Goal: Information Seeking & Learning: Learn about a topic

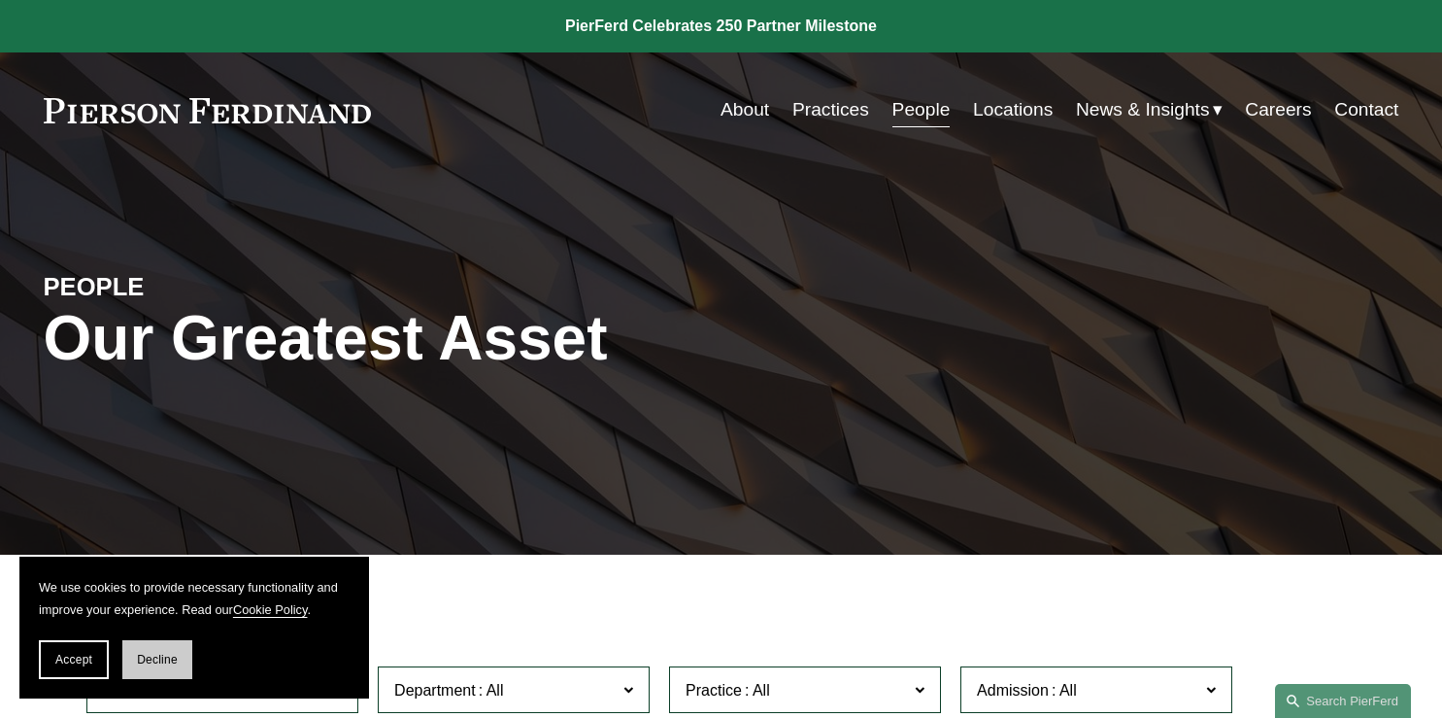
click at [149, 673] on button "Decline" at bounding box center [157, 659] width 70 height 39
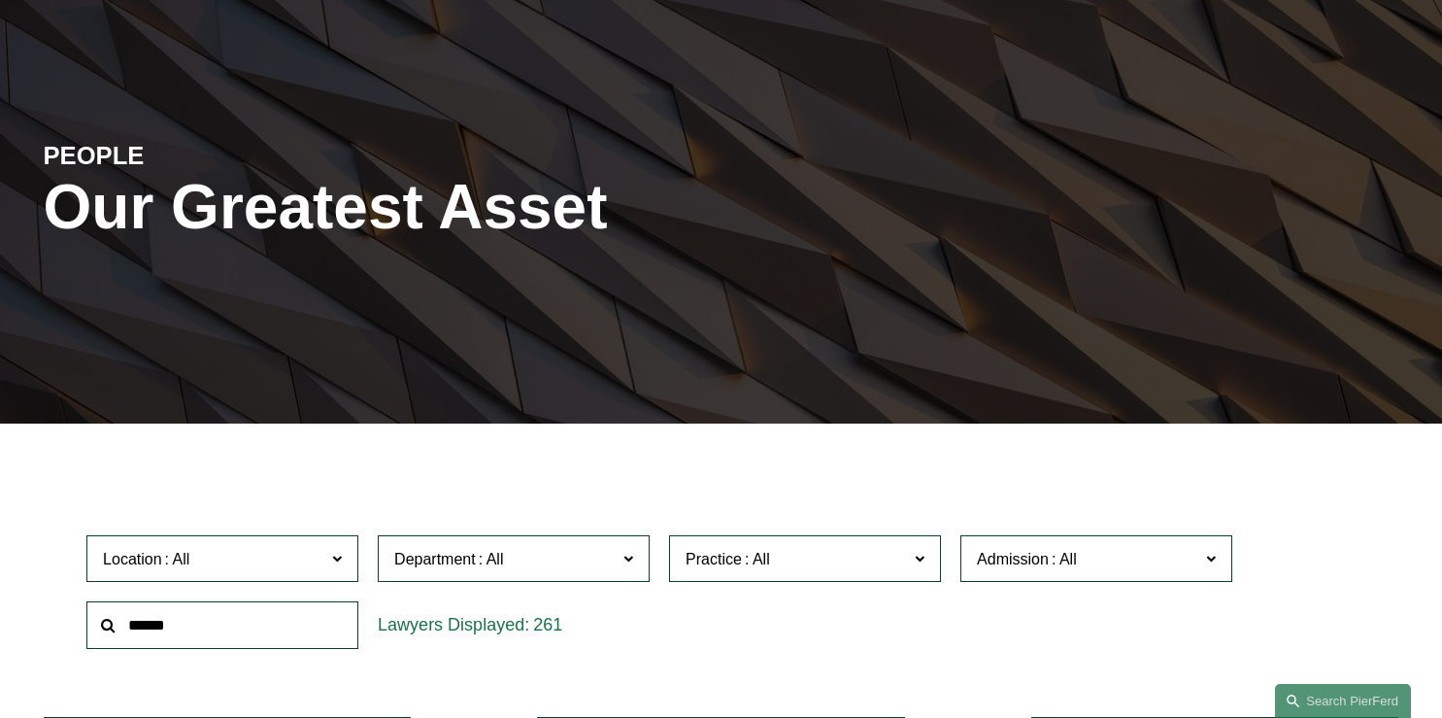
scroll to position [153, 0]
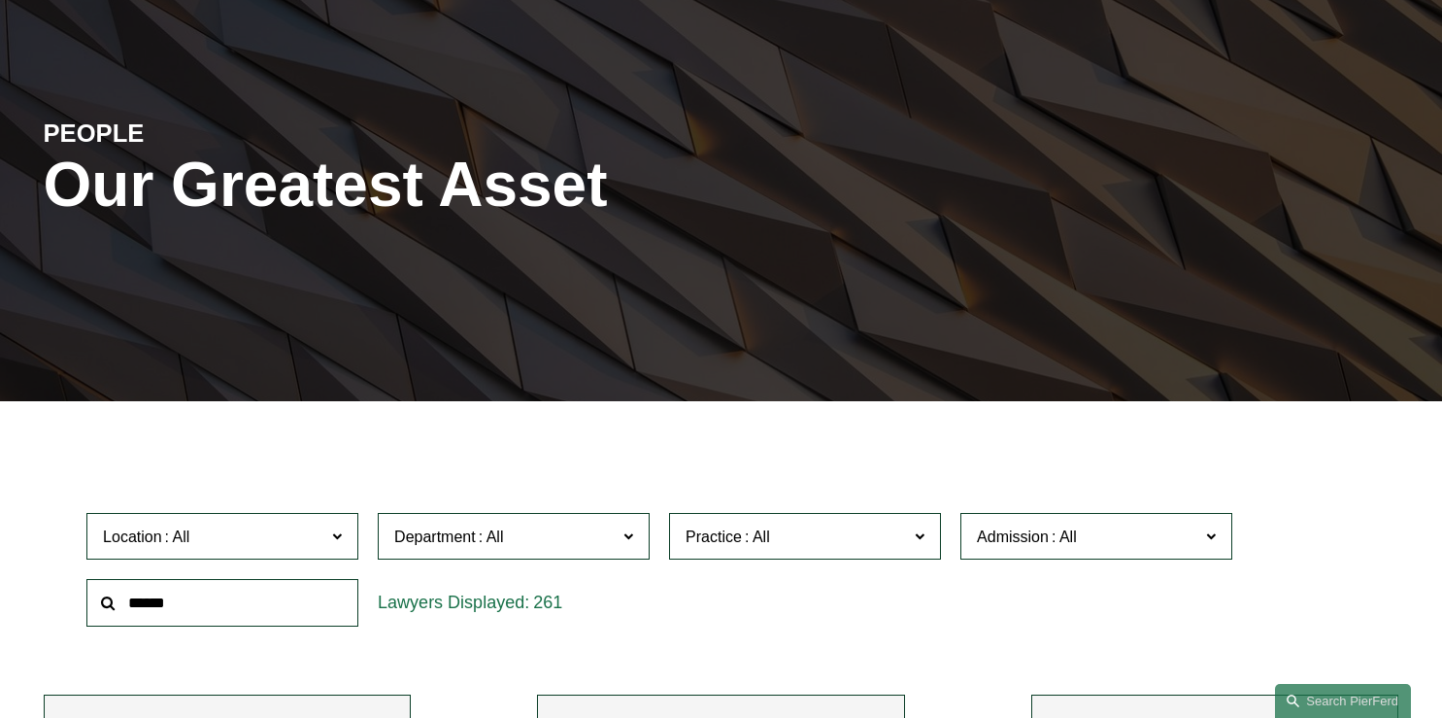
click at [594, 535] on span "Department" at bounding box center [505, 536] width 222 height 26
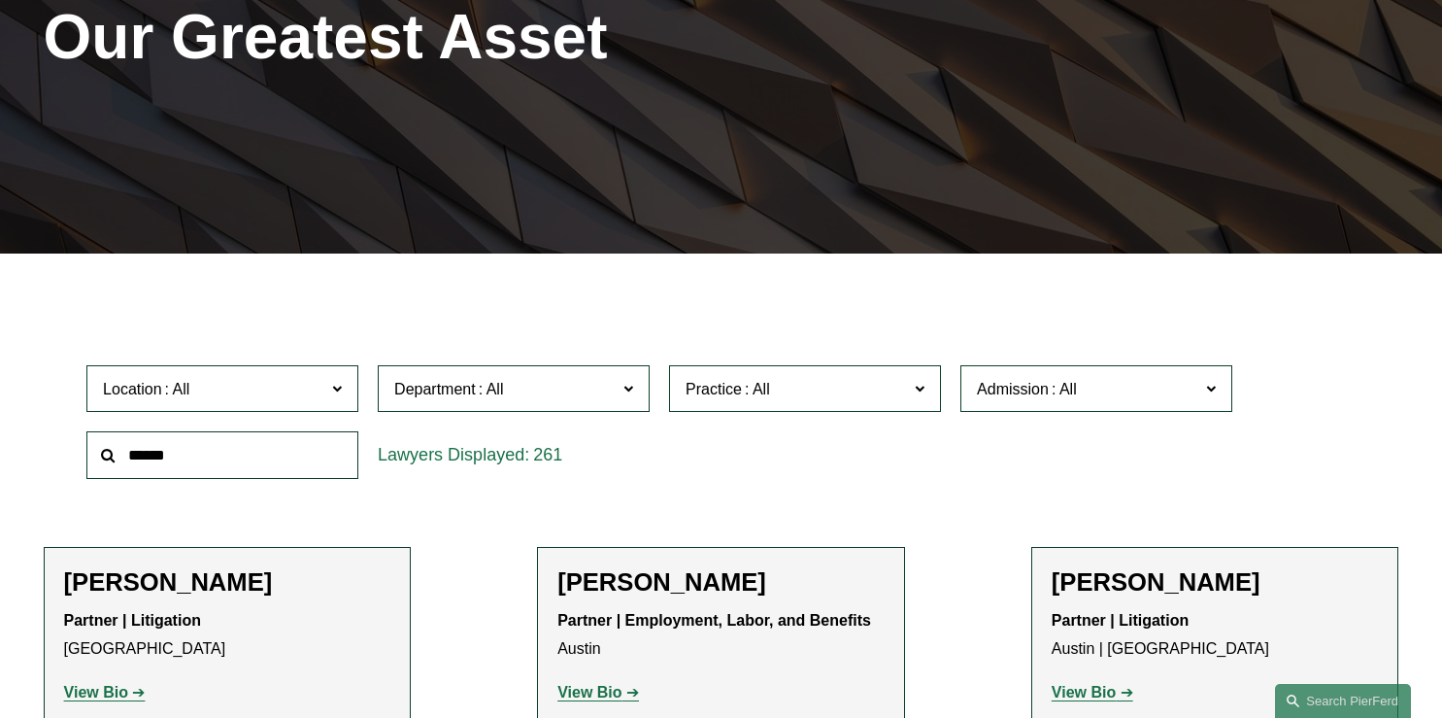
scroll to position [306, 0]
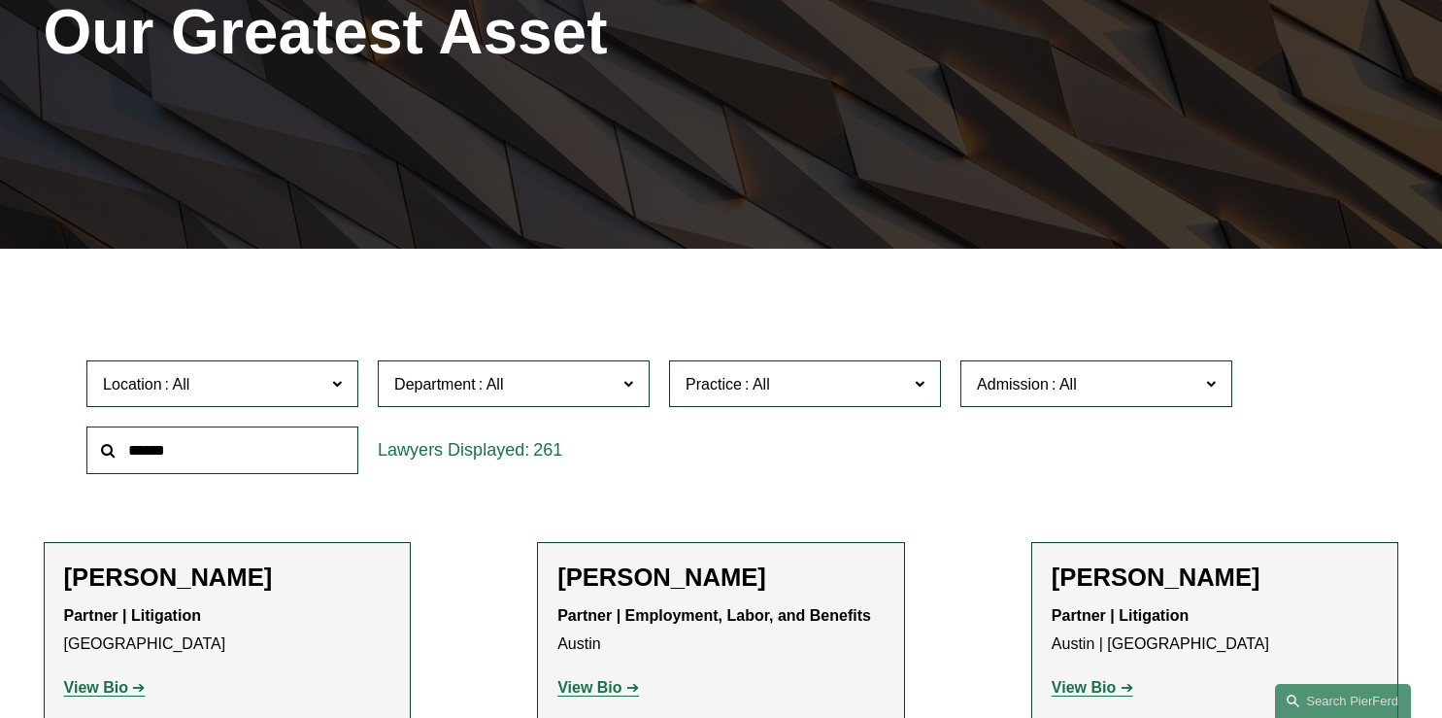
click at [0, 0] on link "Intellectual Property" at bounding box center [0, 0] width 0 height 0
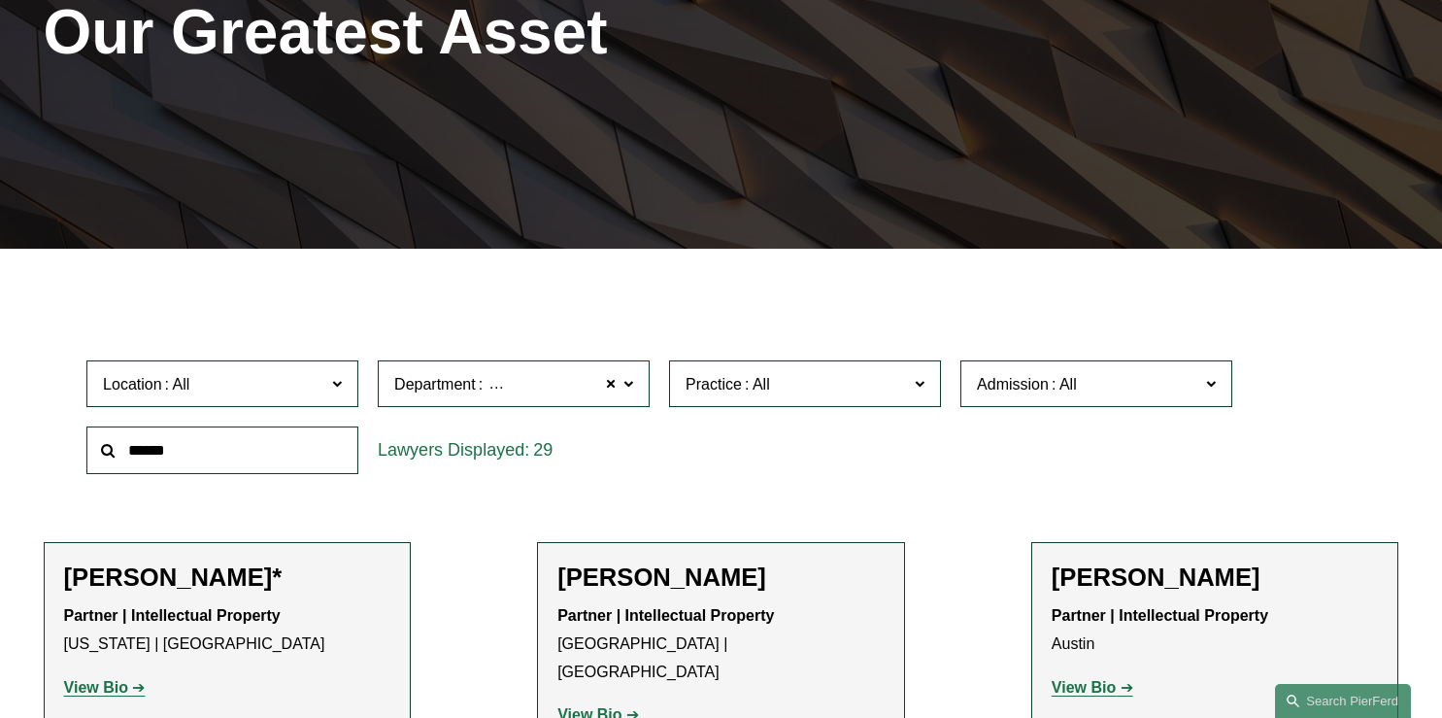
click at [726, 371] on span "Practice" at bounding box center [797, 384] width 222 height 26
click at [0, 0] on link "Trademarks" at bounding box center [0, 0] width 0 height 0
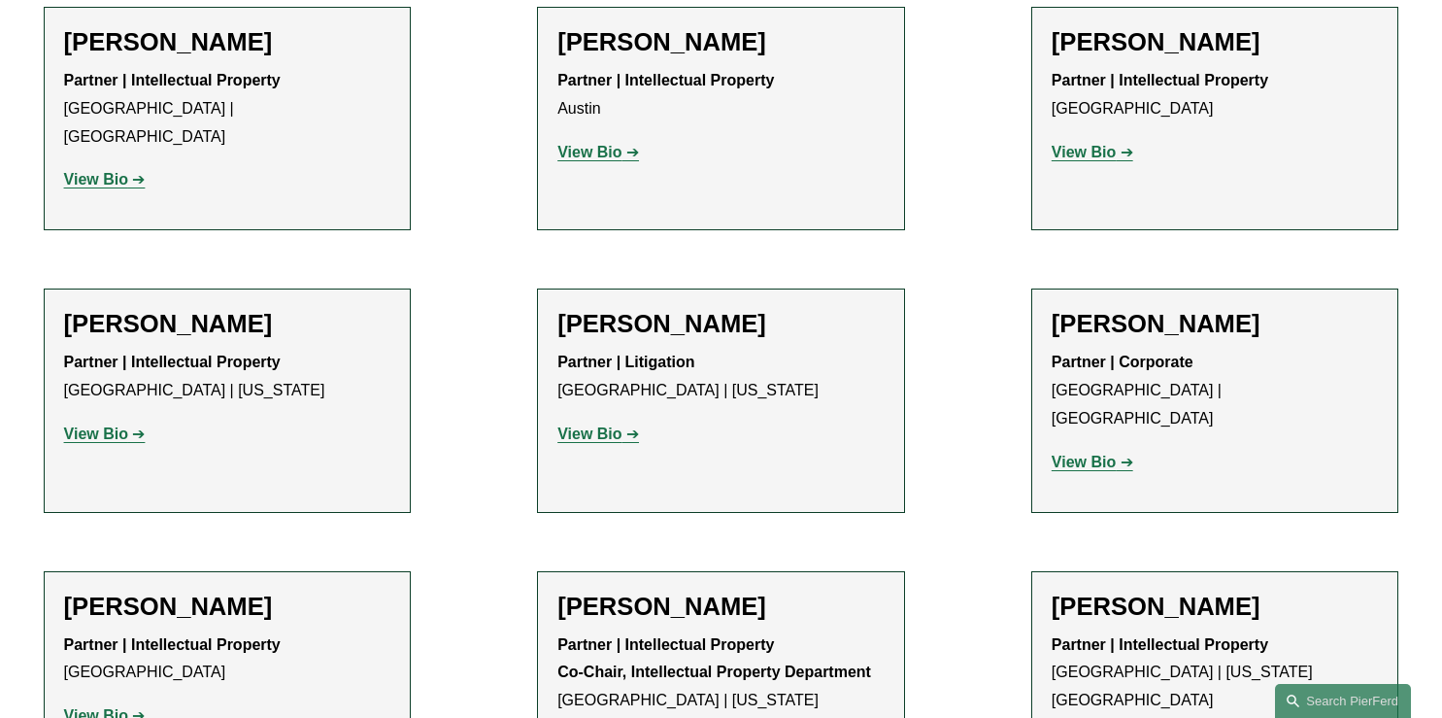
scroll to position [849, 0]
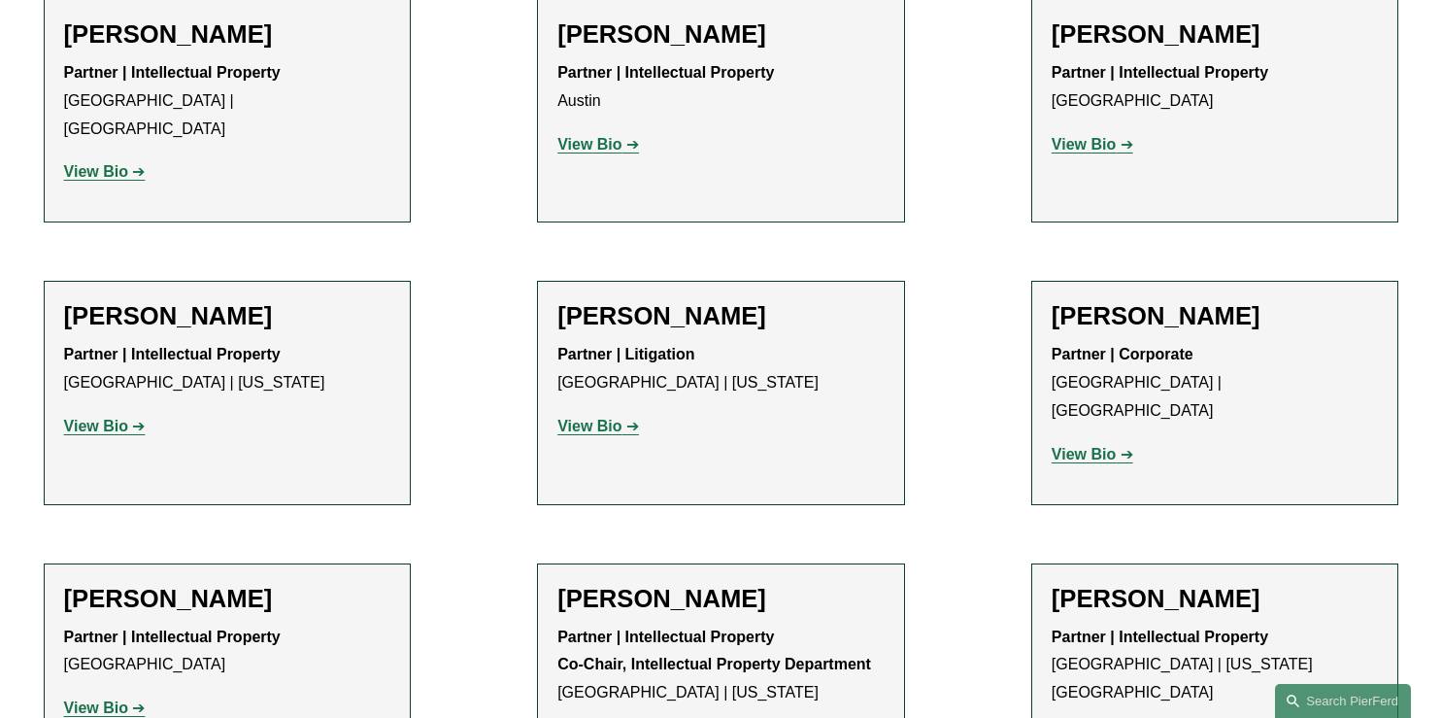
click at [1093, 446] on strong "View Bio" at bounding box center [1084, 454] width 64 height 17
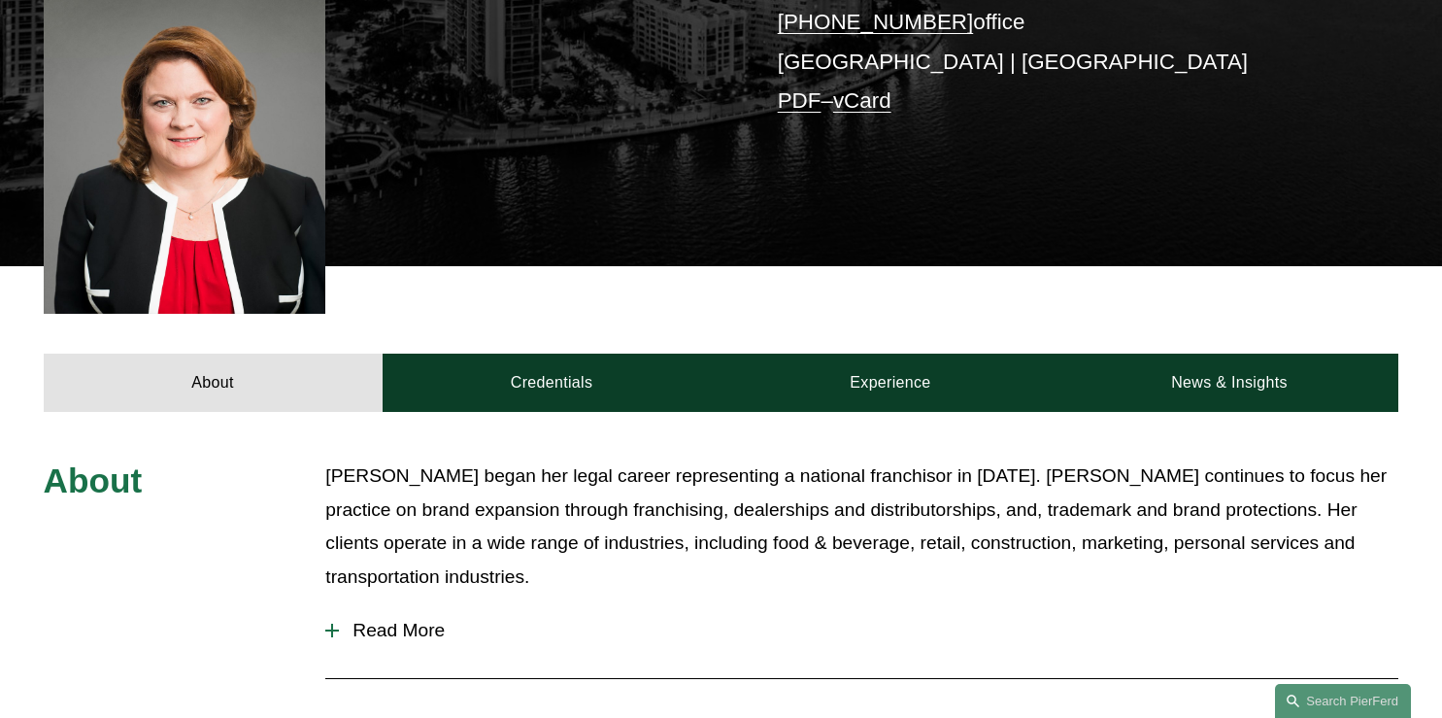
scroll to position [532, 0]
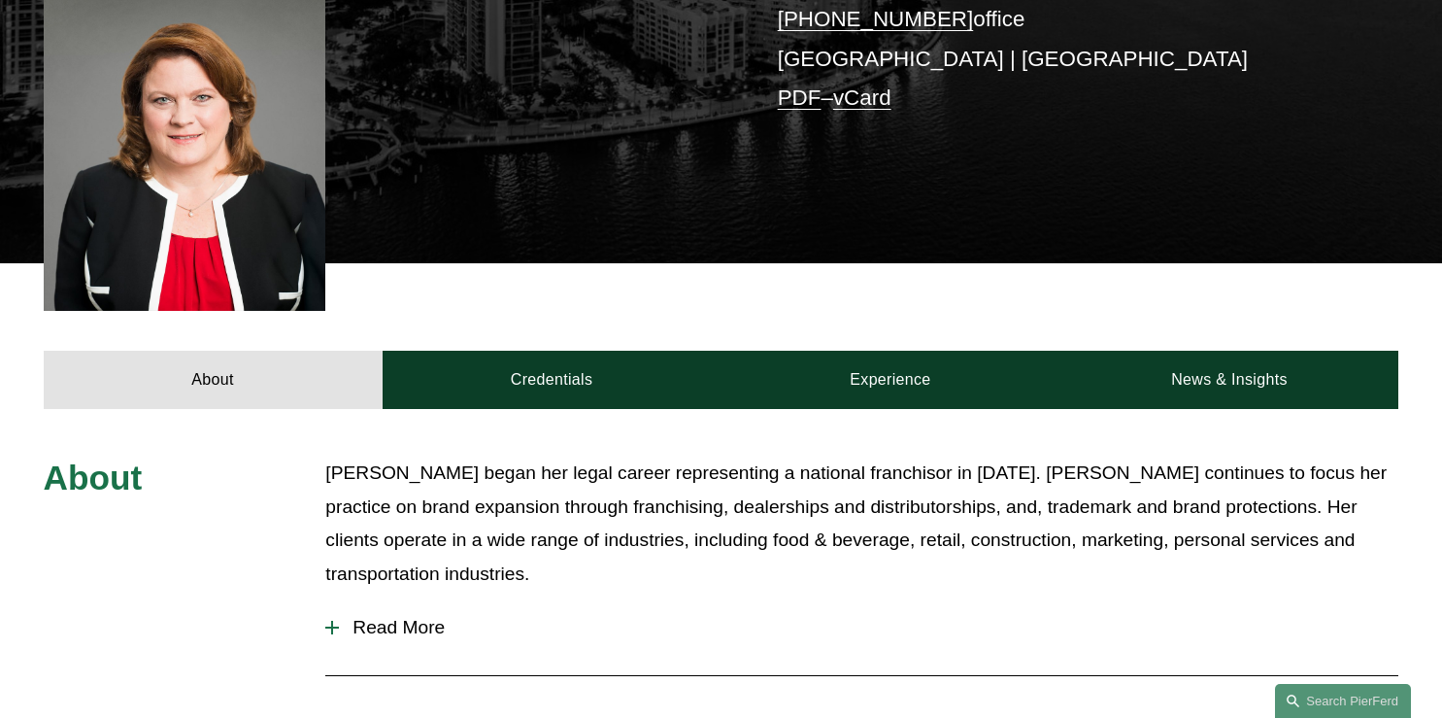
click at [417, 617] on span "Read More" at bounding box center [868, 627] width 1059 height 21
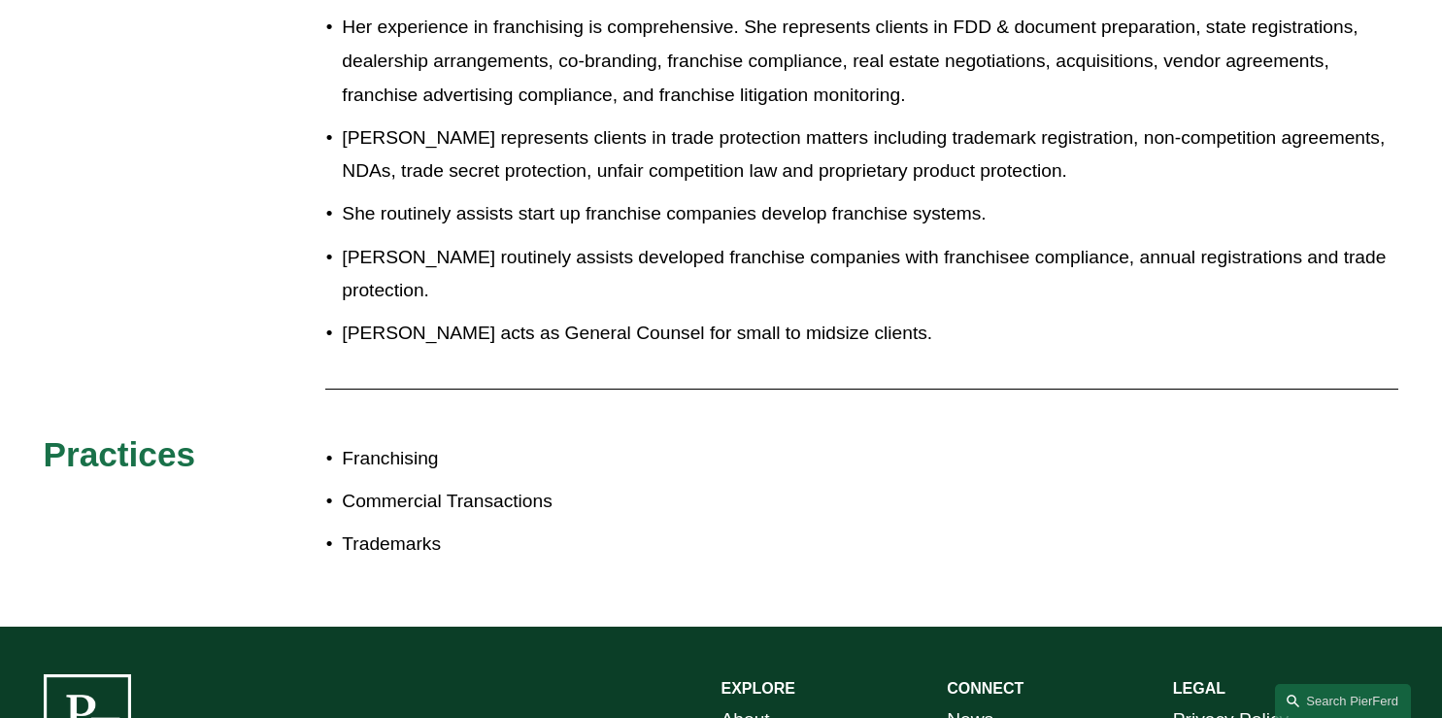
scroll to position [1325, 0]
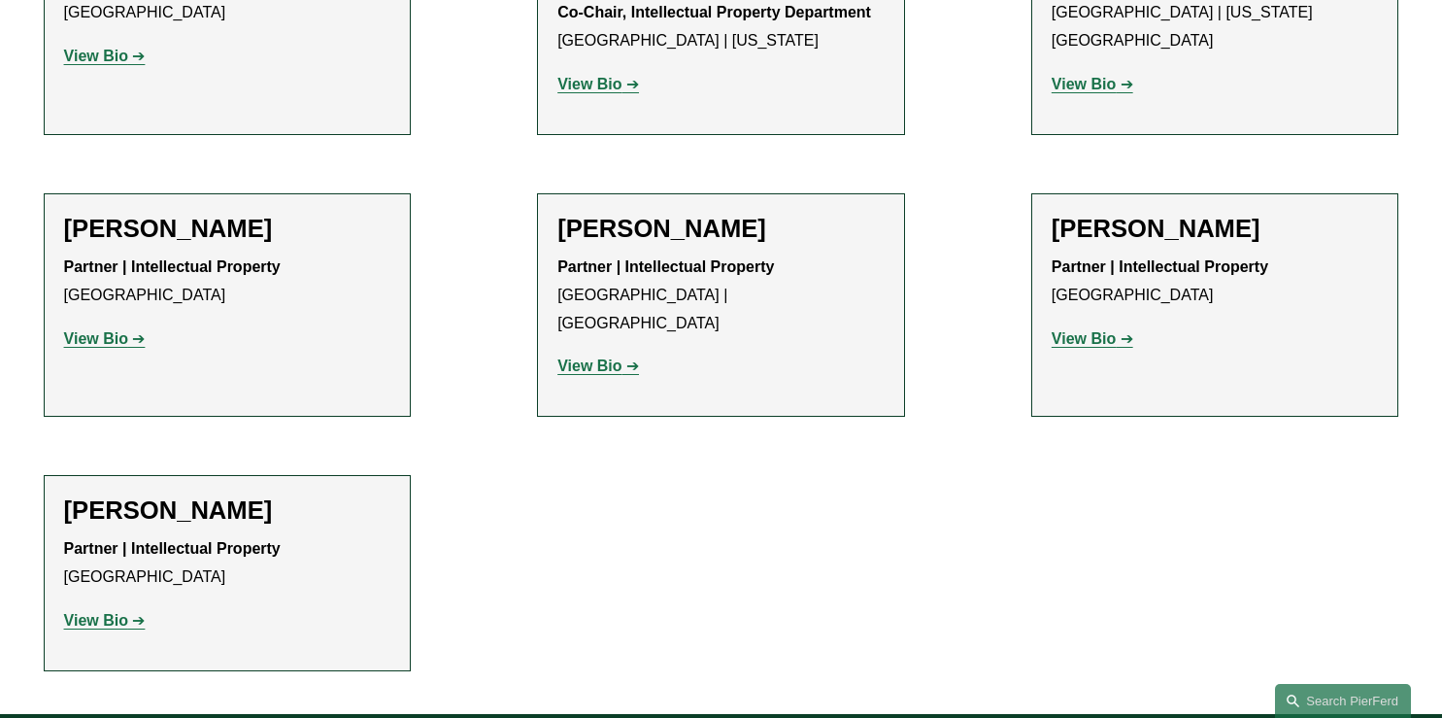
scroll to position [1497, 0]
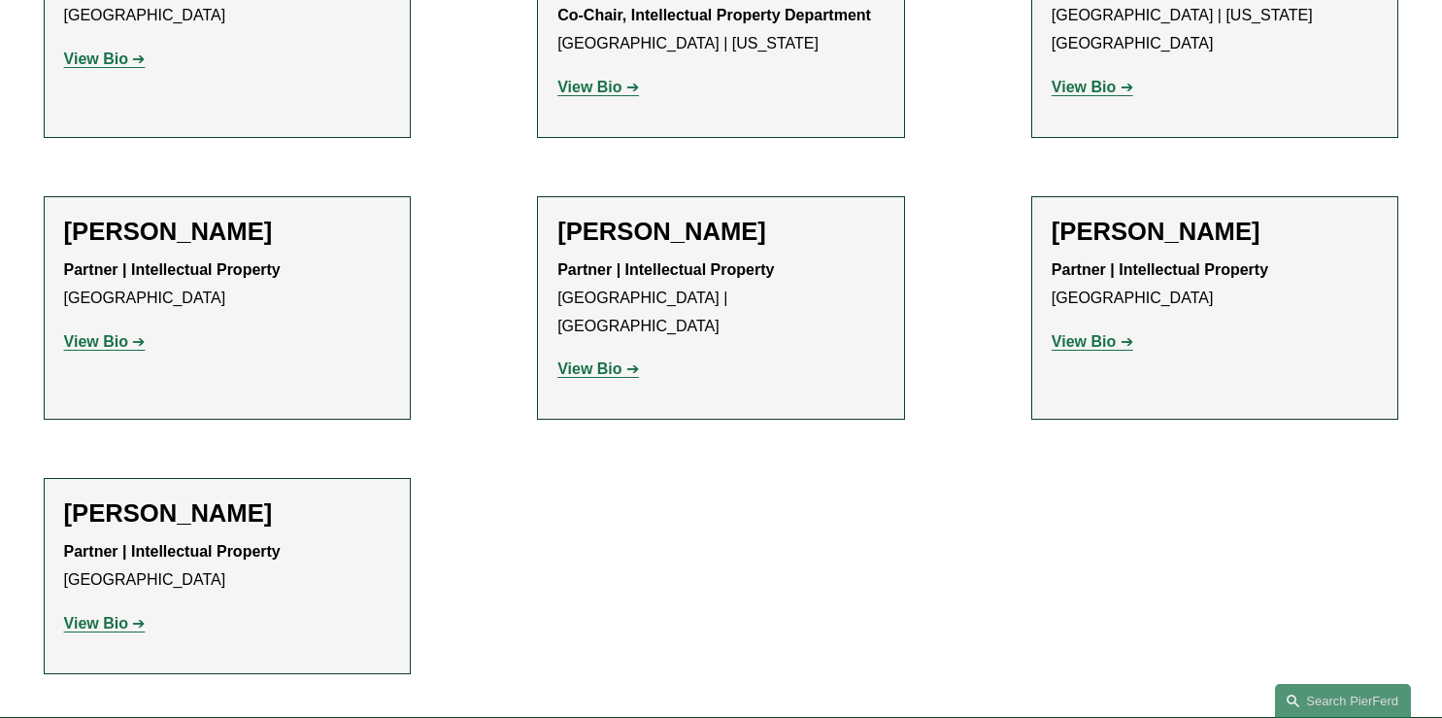
click at [132, 333] on link "View Bio" at bounding box center [105, 341] width 82 height 17
click at [588, 360] on strong "View Bio" at bounding box center [589, 368] width 64 height 17
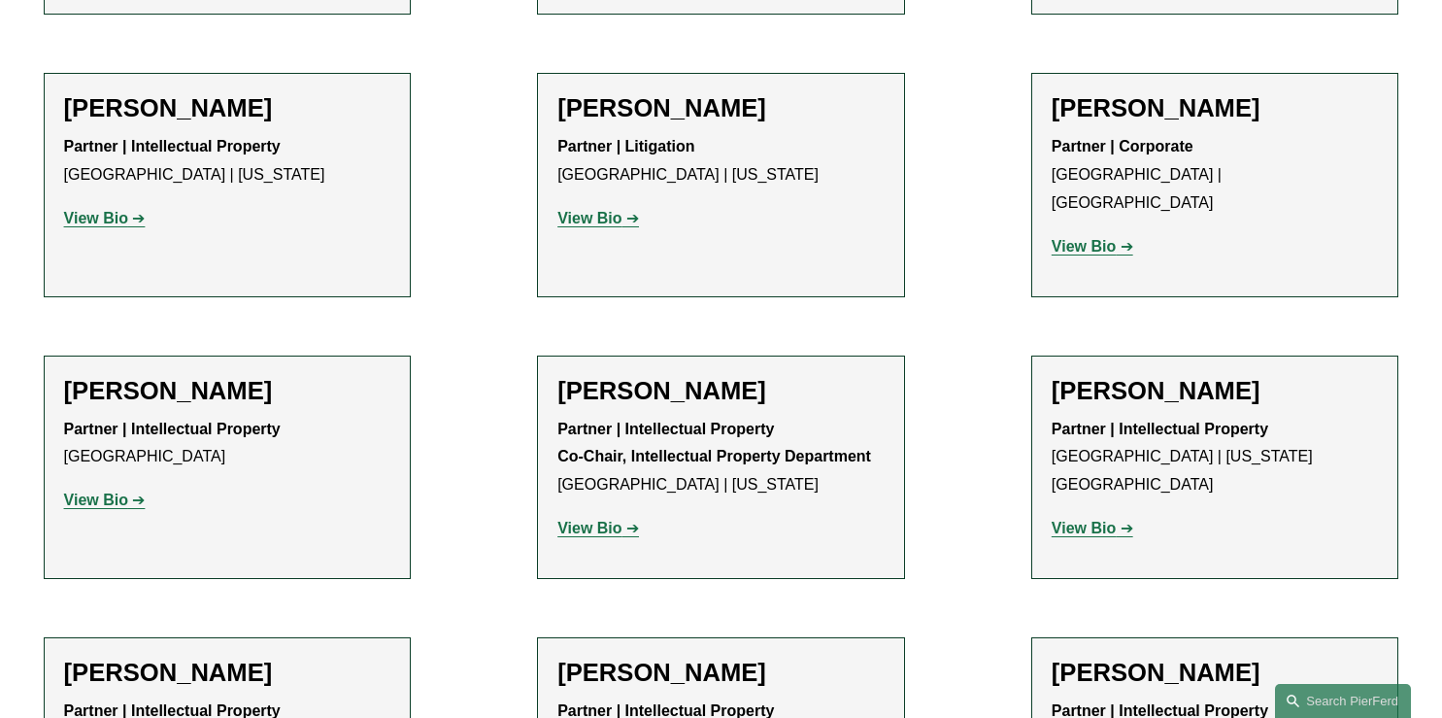
scroll to position [1032, 0]
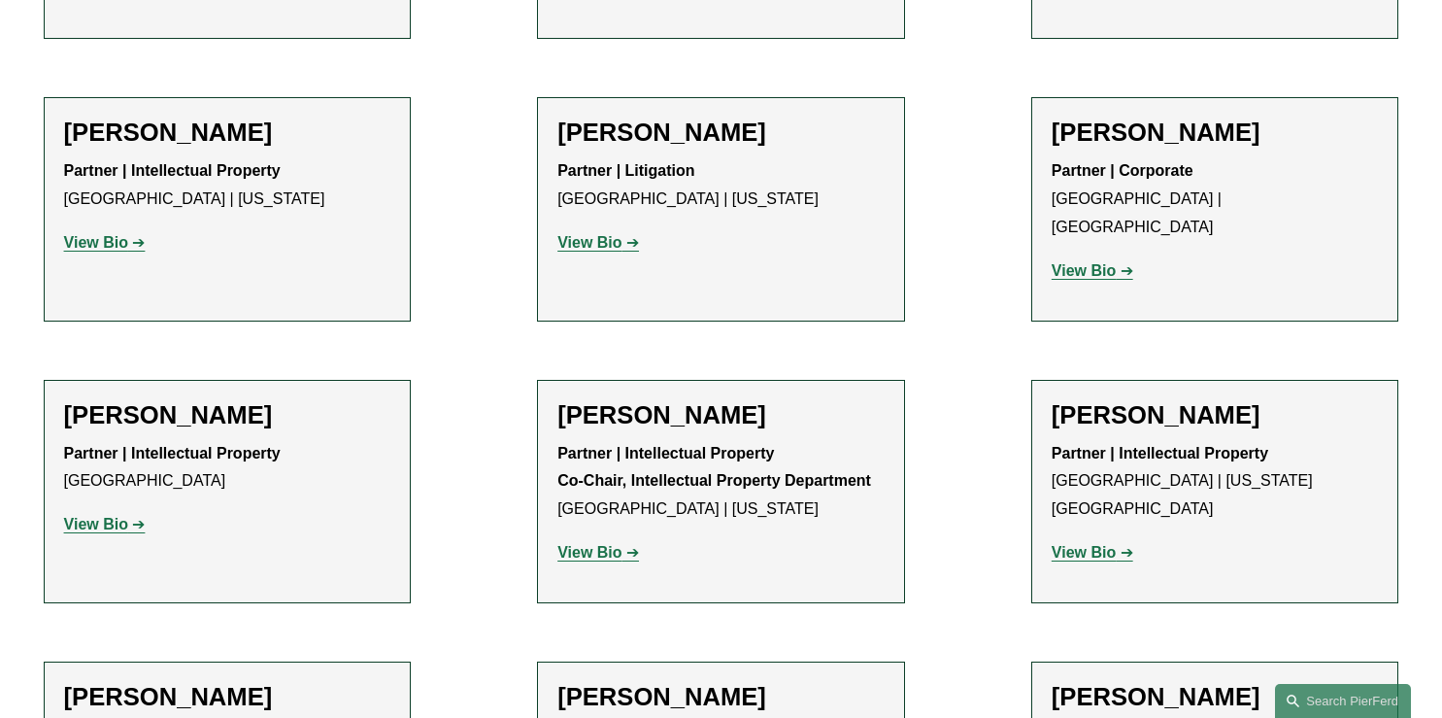
click at [119, 516] on strong "View Bio" at bounding box center [96, 524] width 64 height 17
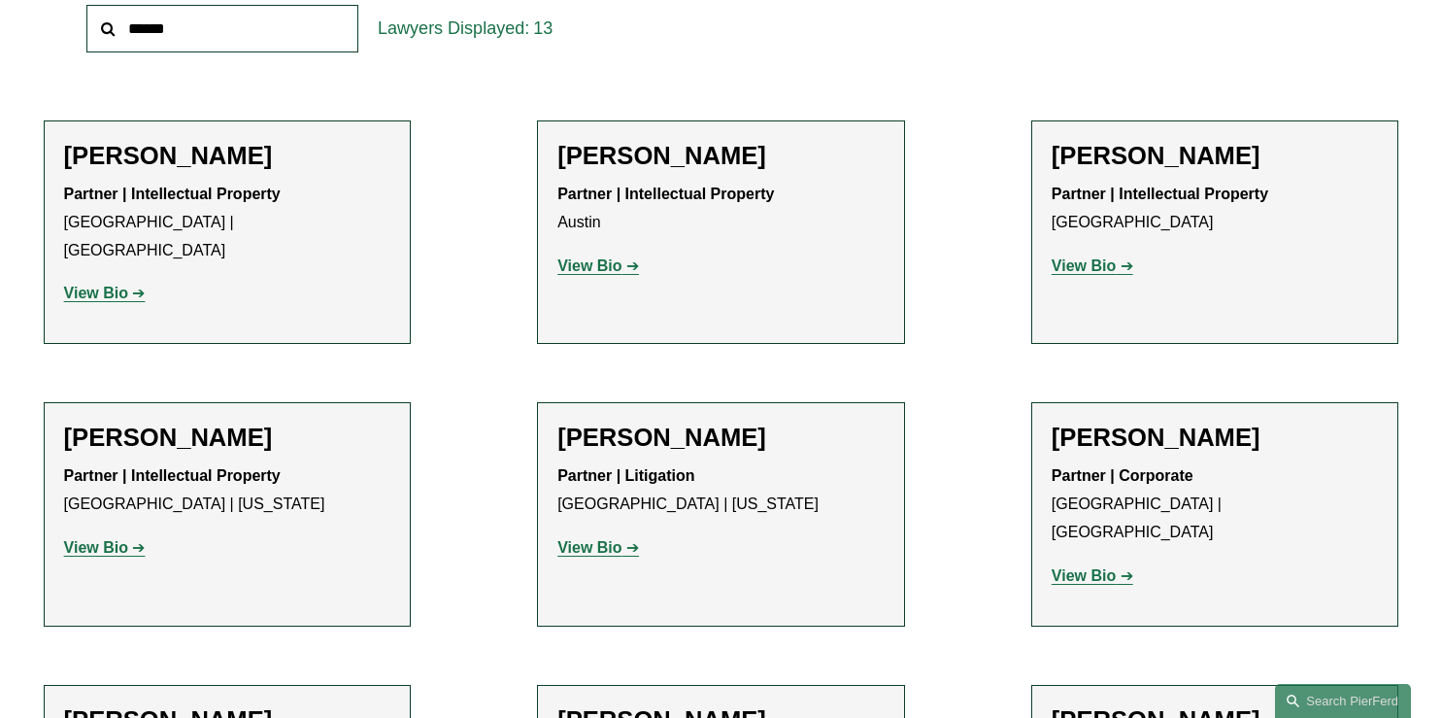
scroll to position [717, 0]
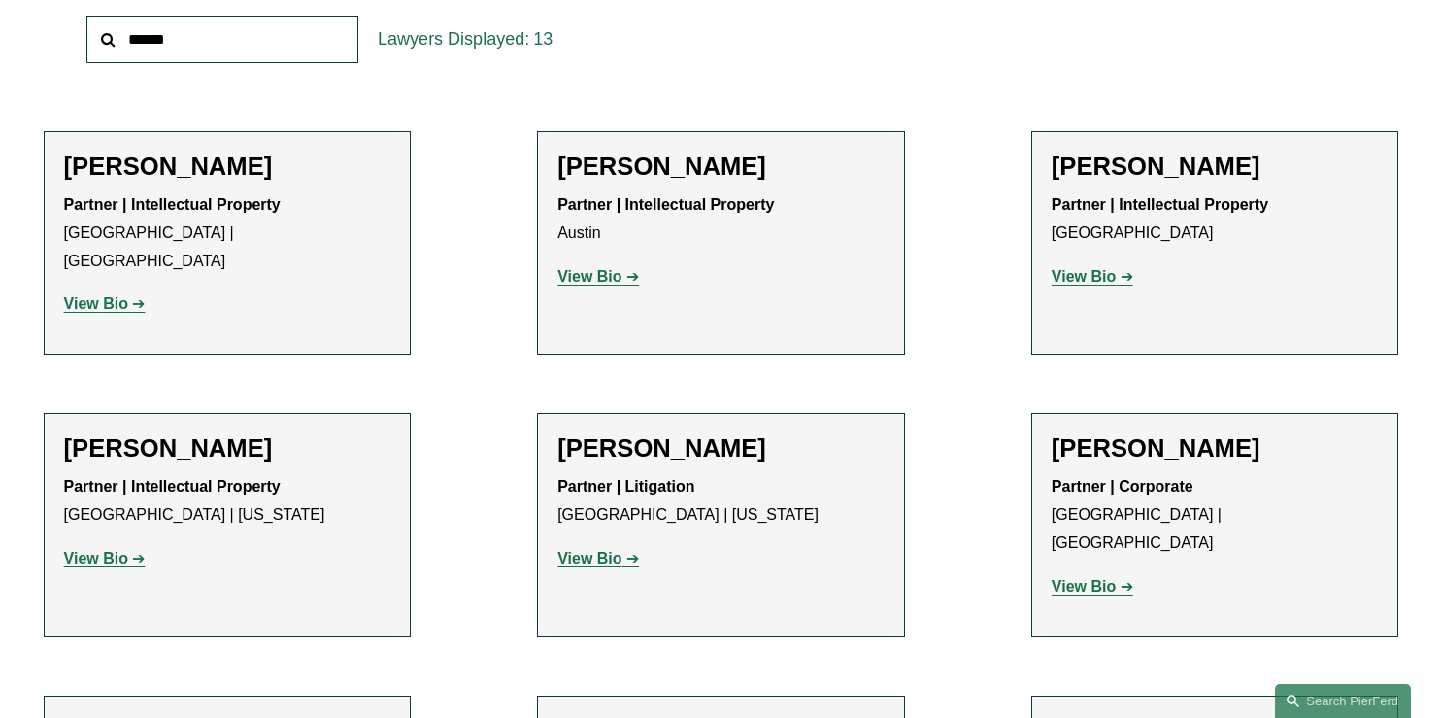
click at [122, 295] on strong "View Bio" at bounding box center [96, 303] width 64 height 17
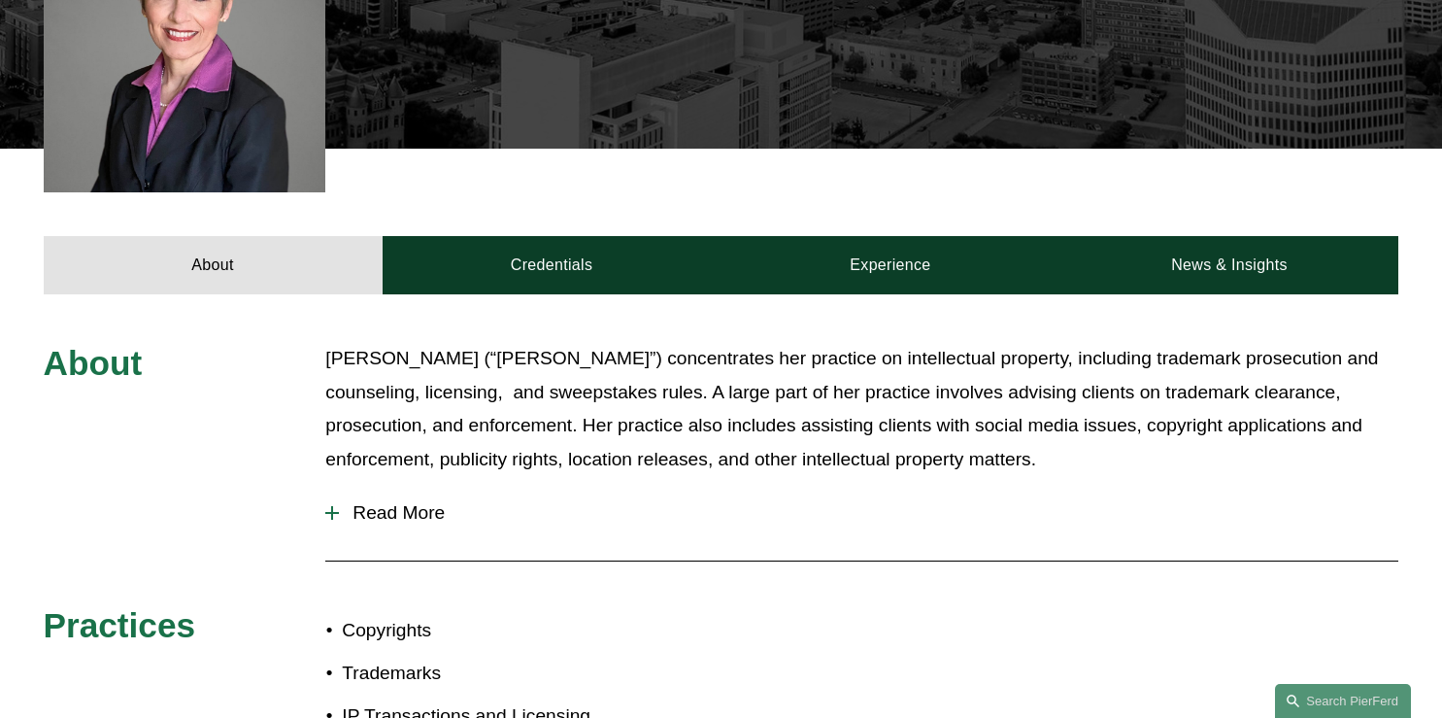
scroll to position [621, 0]
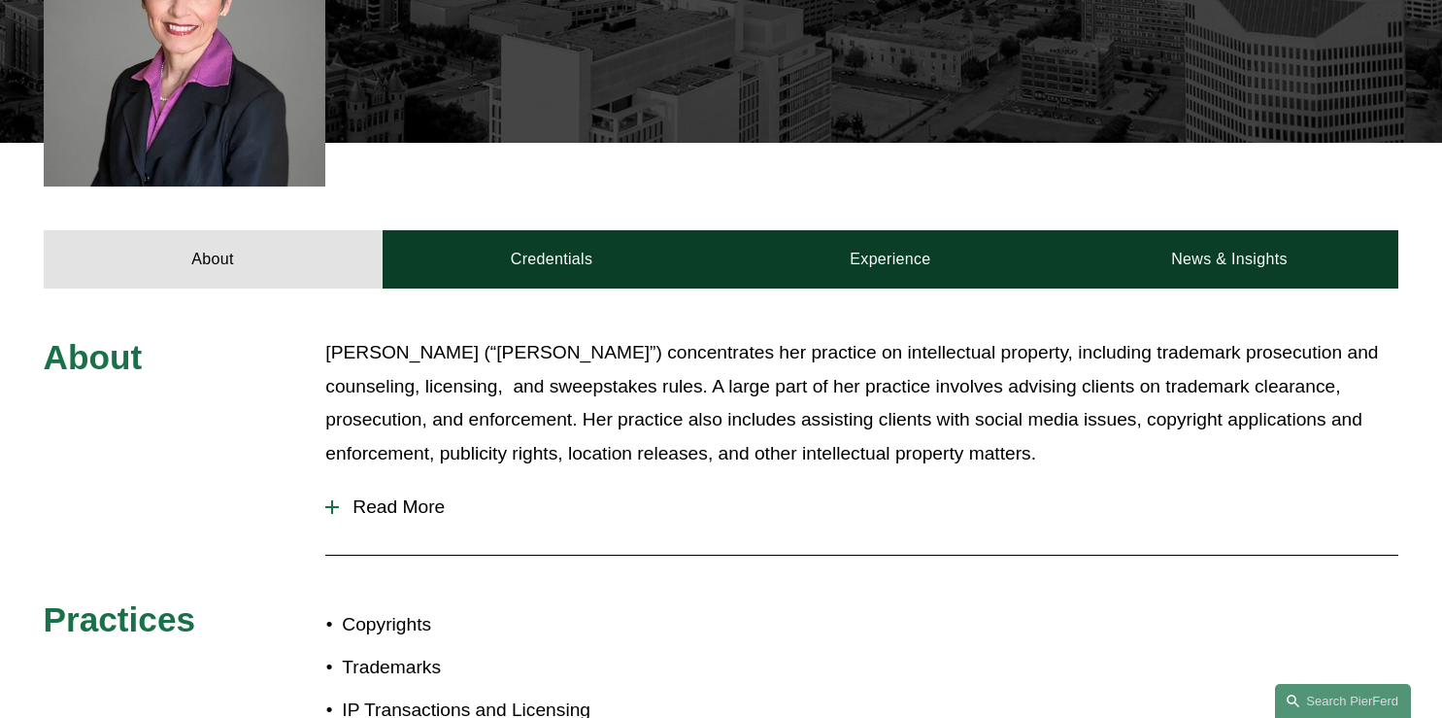
click at [423, 498] on span "Read More" at bounding box center [868, 506] width 1059 height 21
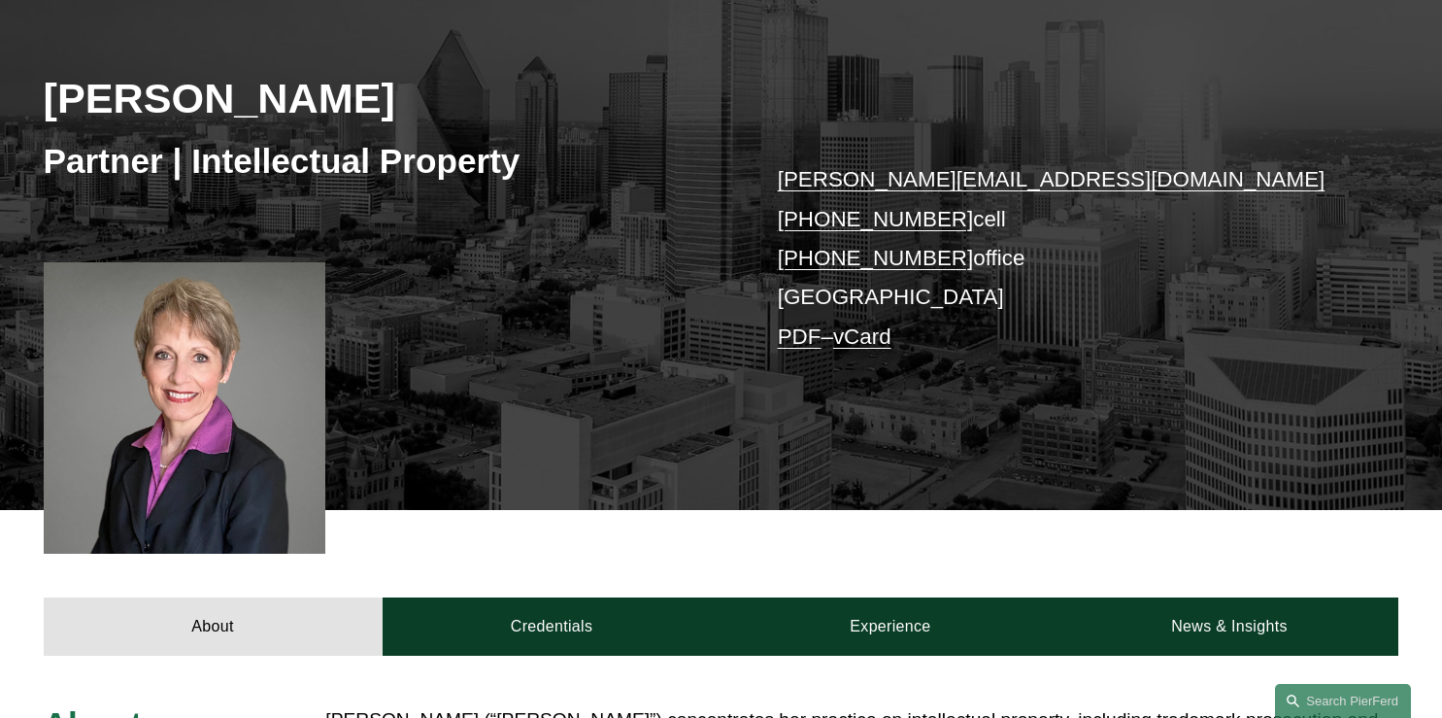
scroll to position [181, 0]
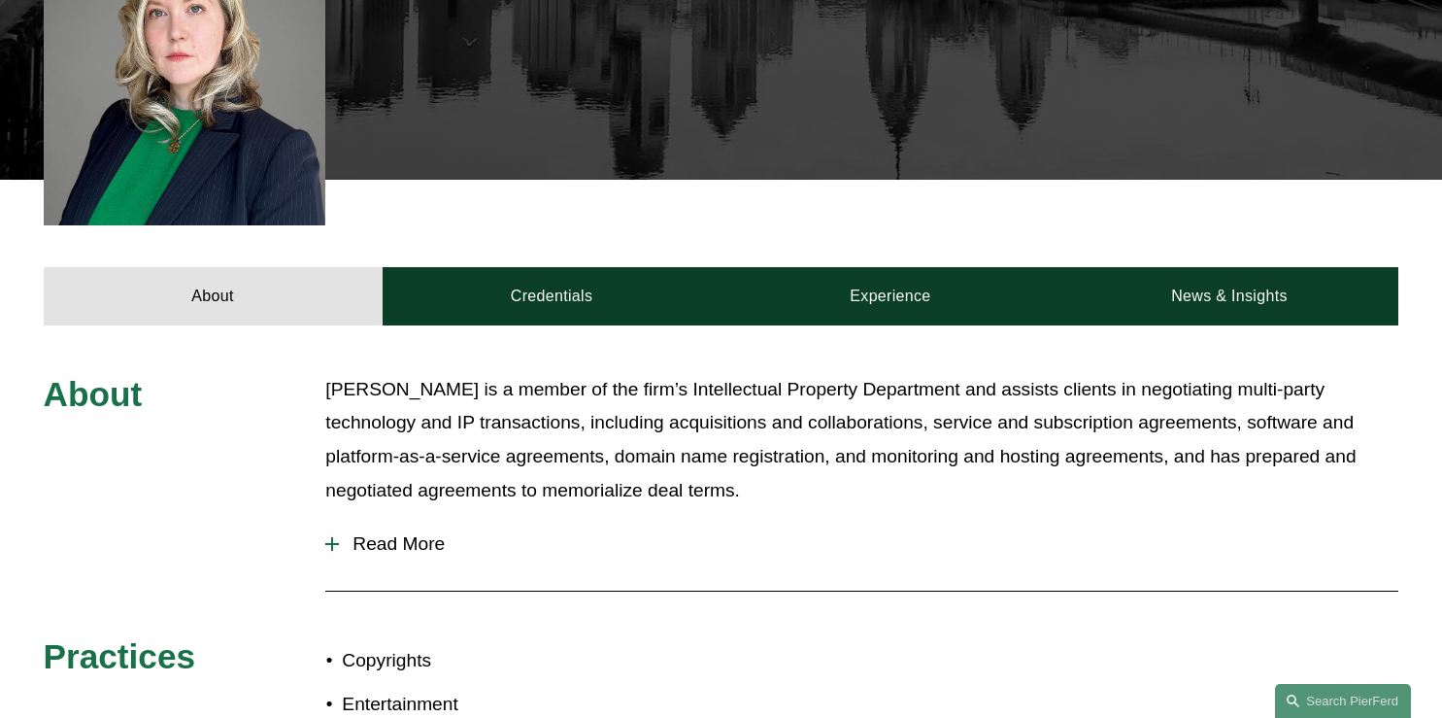
scroll to position [777, 0]
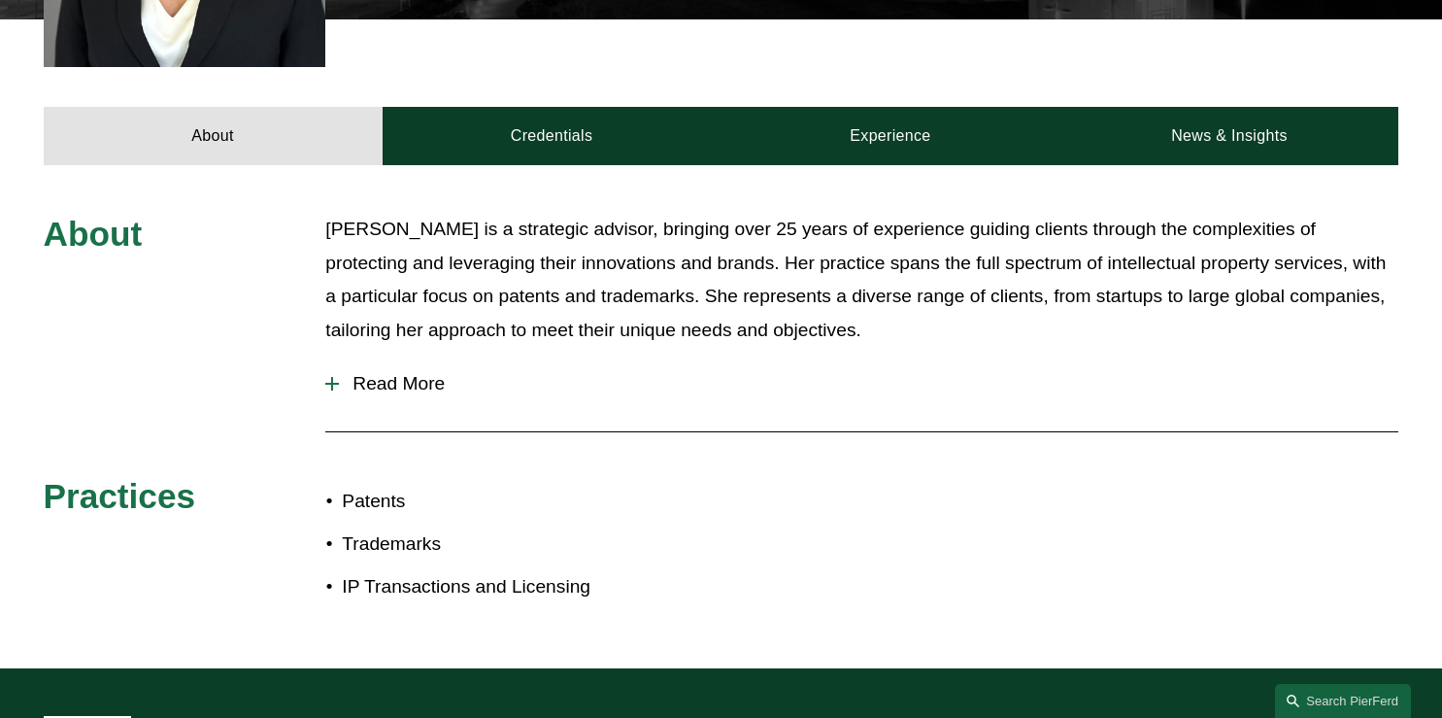
scroll to position [782, 0]
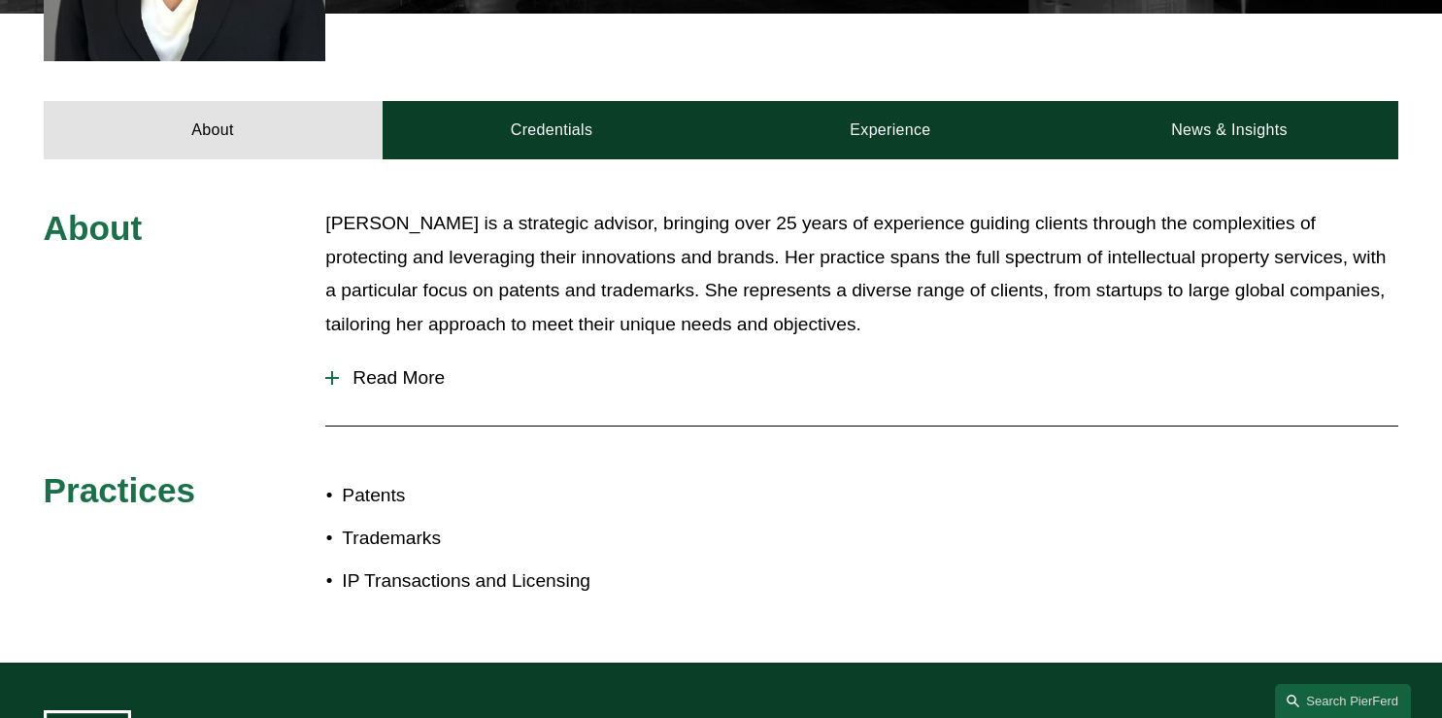
click at [430, 367] on span "Read More" at bounding box center [868, 377] width 1059 height 21
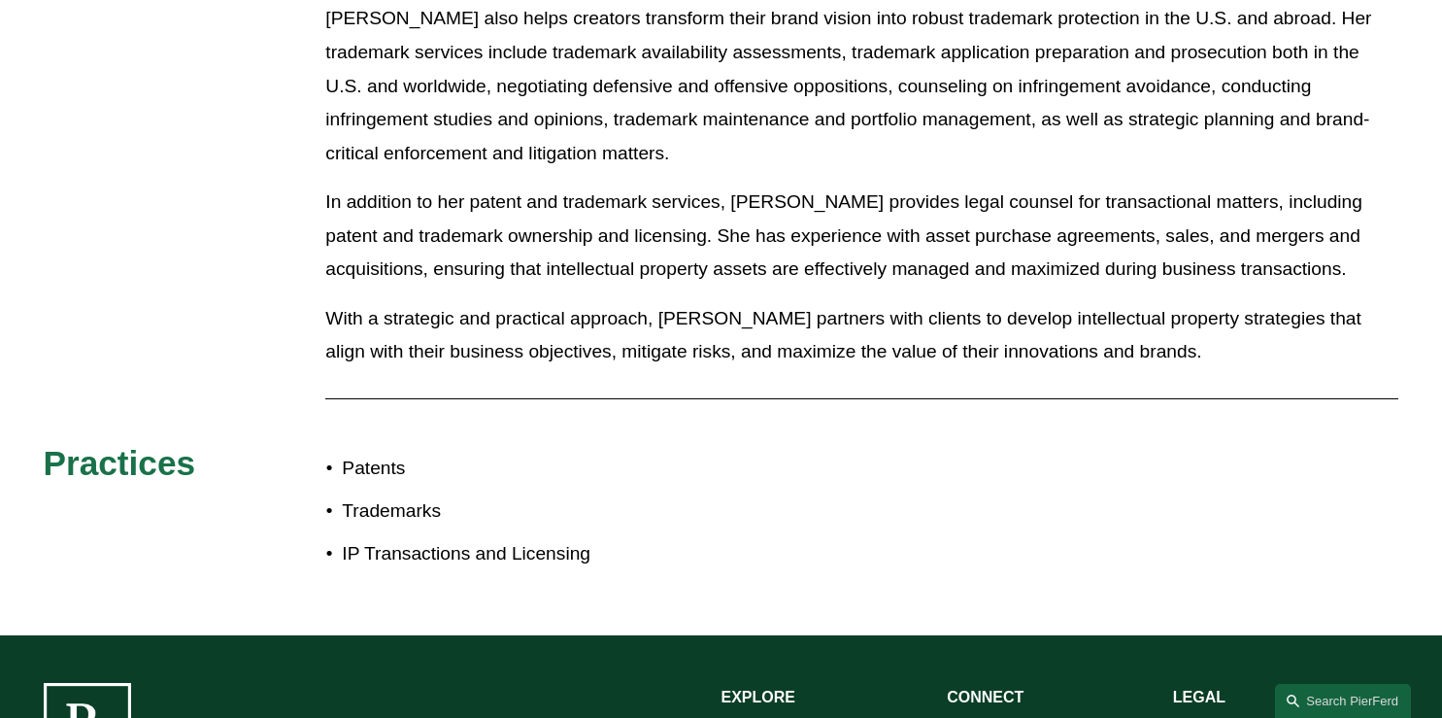
scroll to position [1658, 0]
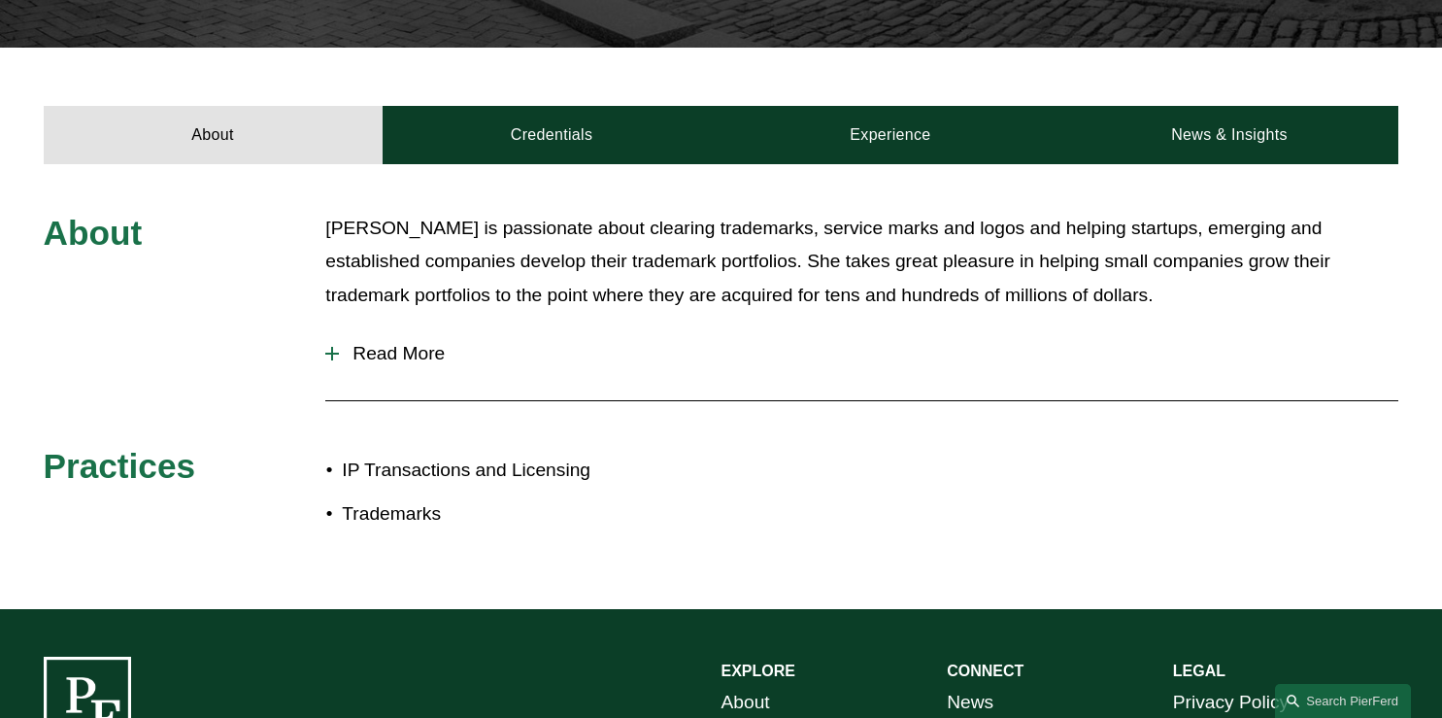
scroll to position [614, 0]
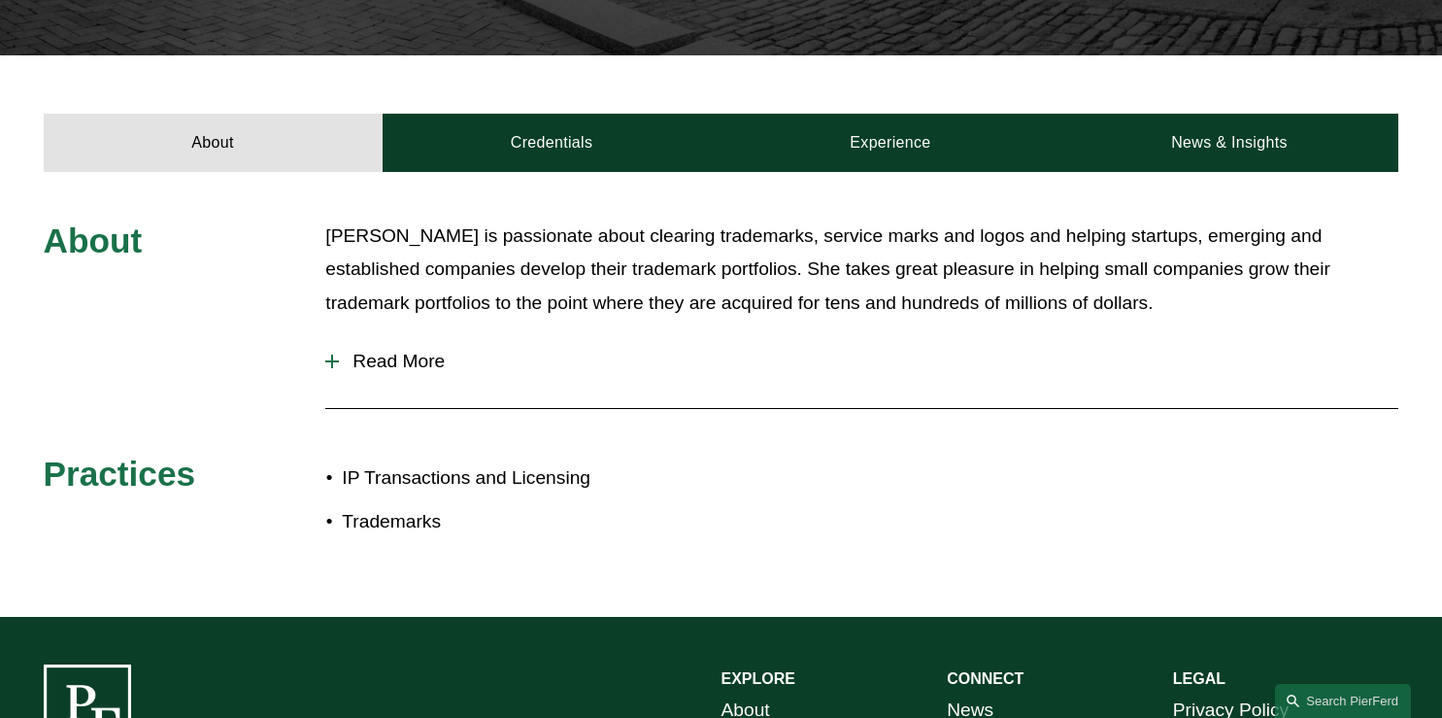
click at [431, 351] on span "Read More" at bounding box center [868, 361] width 1059 height 21
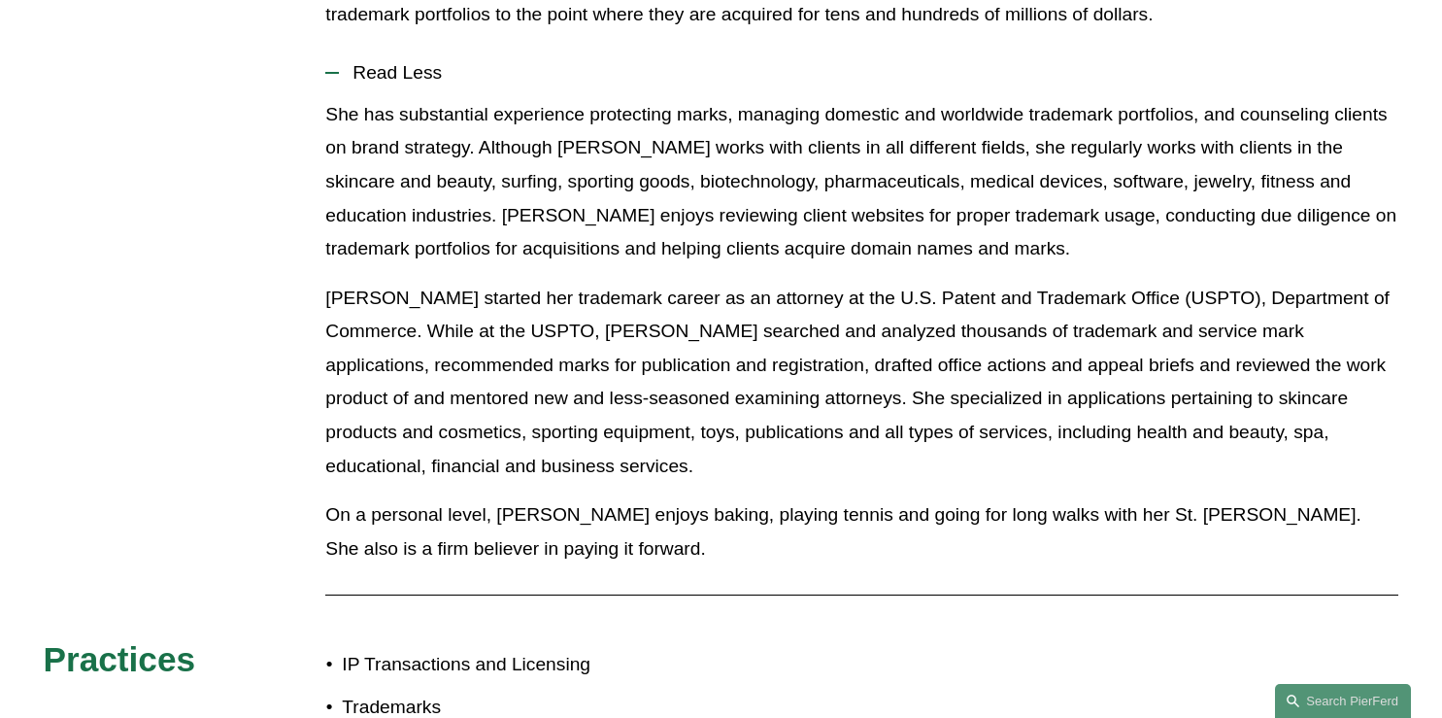
scroll to position [900, 0]
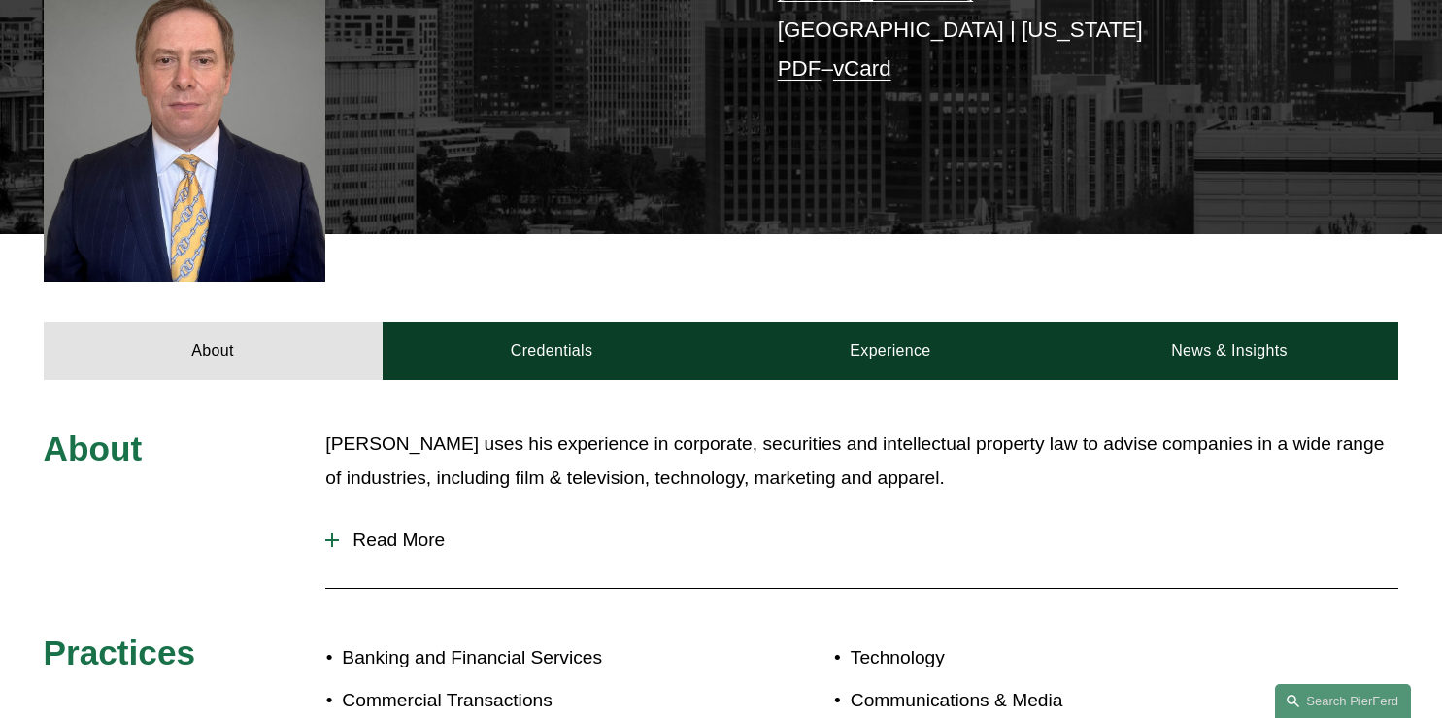
scroll to position [568, 0]
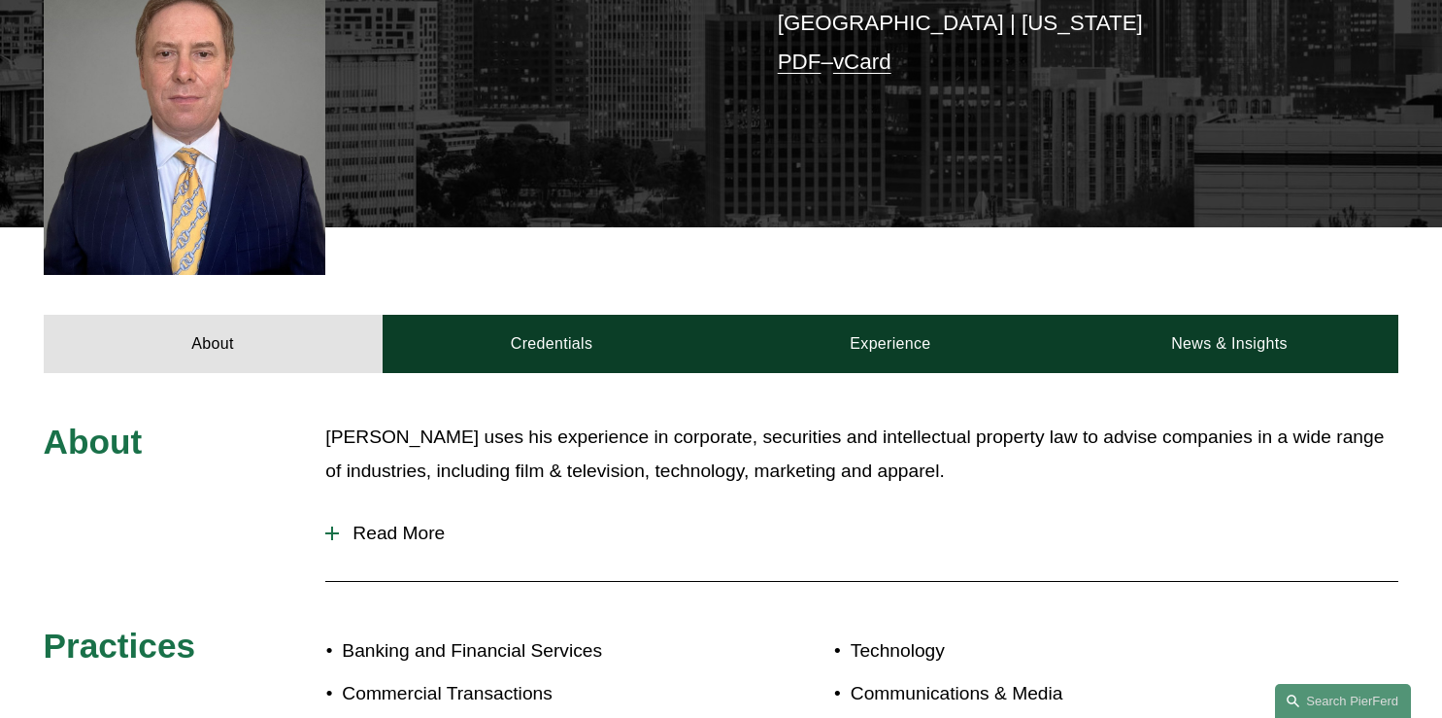
click at [420, 522] on span "Read More" at bounding box center [868, 532] width 1059 height 21
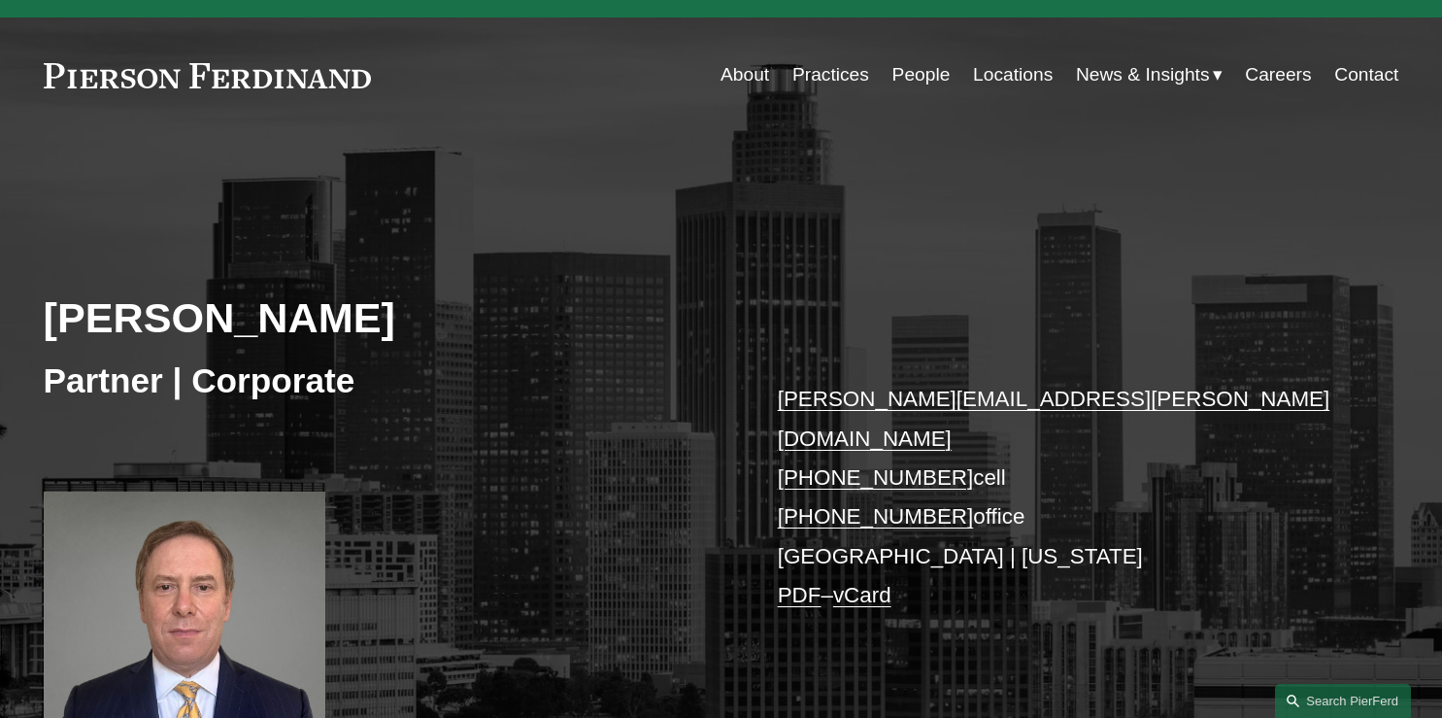
scroll to position [0, 0]
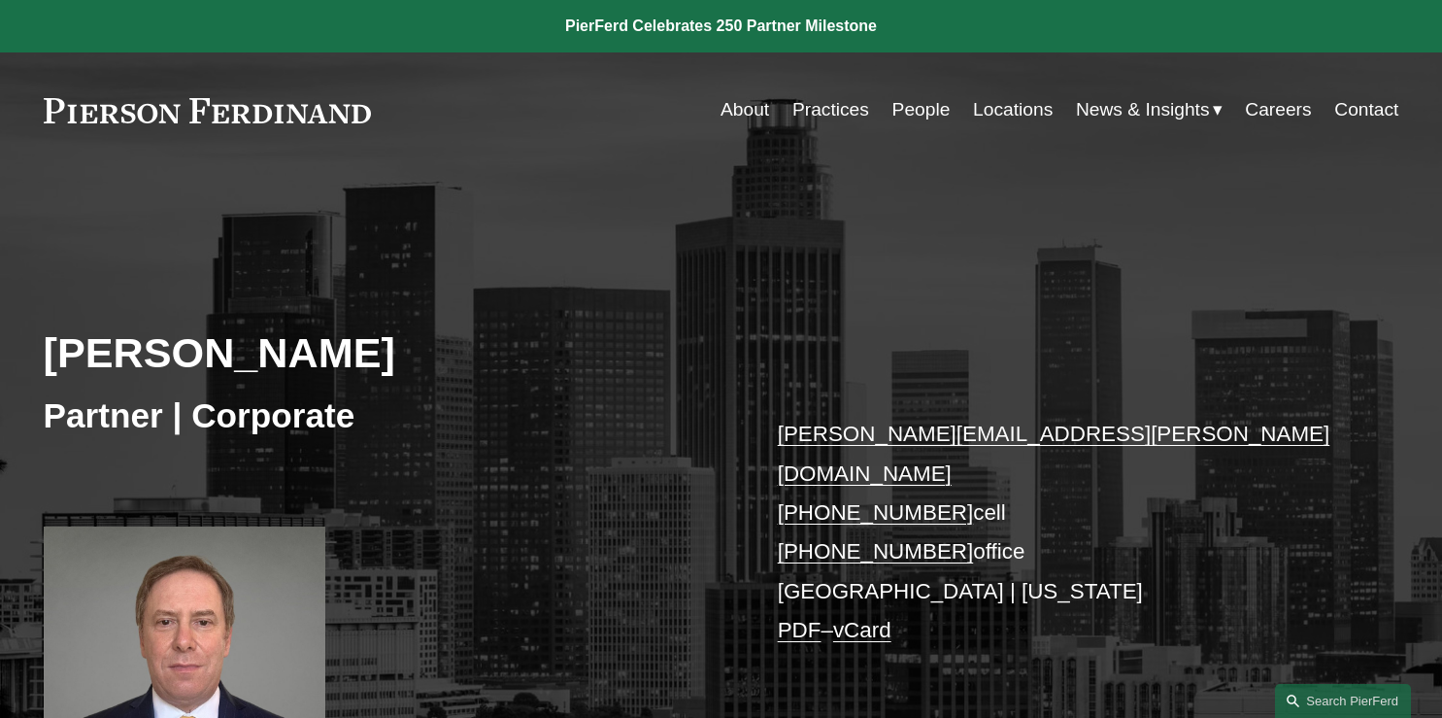
click at [787, 23] on link at bounding box center [721, 26] width 1442 height 52
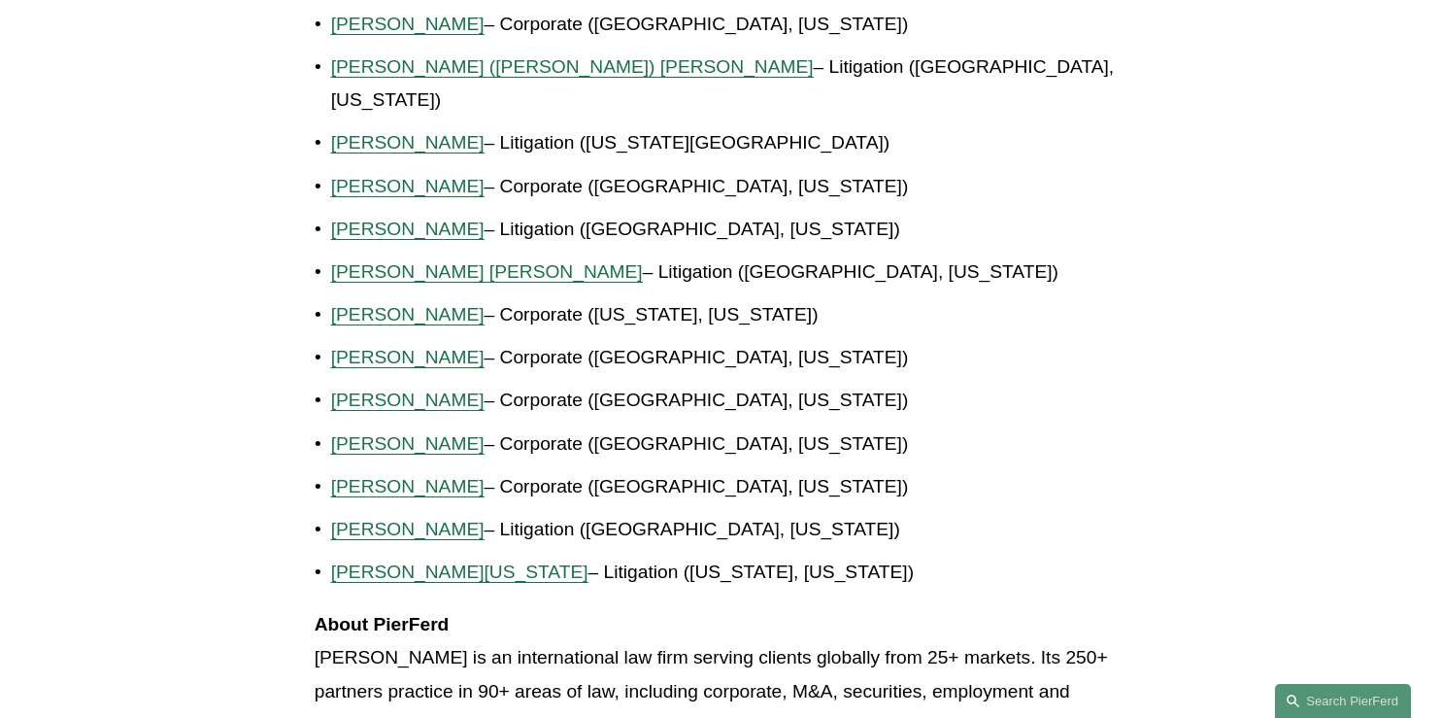
scroll to position [1732, 0]
